Goal: Communication & Community: Answer question/provide support

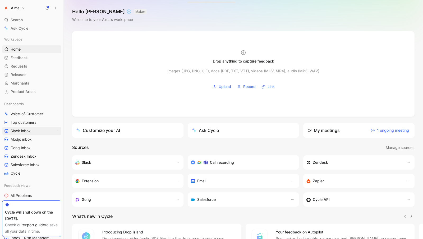
click at [32, 133] on link "Slack inbox" at bounding box center [31, 131] width 59 height 8
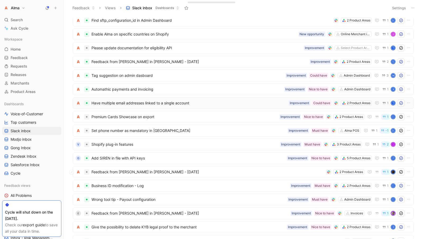
scroll to position [70, 0]
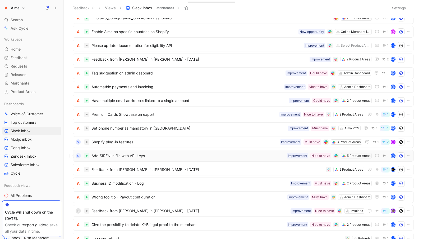
click at [146, 151] on div "G Add SIREN in file with API keys 5 Product Areas [GEOGRAPHIC_DATA] to have Imp…" at bounding box center [243, 156] width 341 height 12
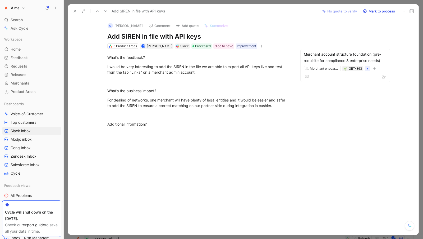
click at [75, 8] on button at bounding box center [74, 10] width 7 height 7
